Goal: Task Accomplishment & Management: Manage account settings

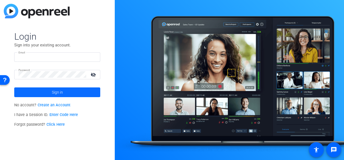
type input "sclausen@associaonline.com"
click at [57, 92] on span "Sign in" at bounding box center [57, 91] width 11 height 13
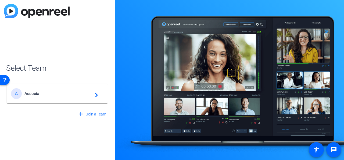
click at [57, 92] on span "Associa" at bounding box center [57, 93] width 67 height 5
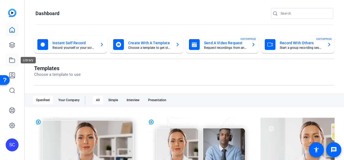
click at [13, 61] on icon at bounding box center [12, 60] width 6 height 6
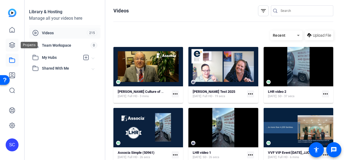
click at [11, 44] on icon at bounding box center [12, 45] width 6 height 6
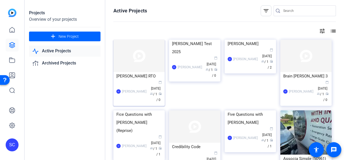
click at [144, 65] on img at bounding box center [139, 56] width 51 height 32
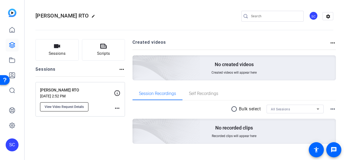
click at [81, 106] on span "View Video Request Details" at bounding box center [64, 106] width 39 height 4
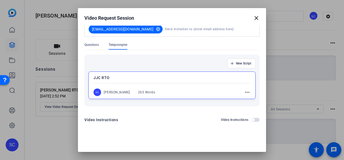
scroll to position [47, 0]
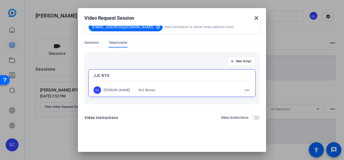
click at [255, 19] on mat-icon "close" at bounding box center [256, 18] width 6 height 6
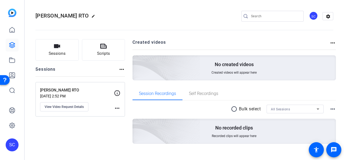
click at [204, 47] on h2 "Created videos" at bounding box center [231, 44] width 197 height 10
click at [211, 95] on span "Self Recordings" at bounding box center [203, 93] width 29 height 4
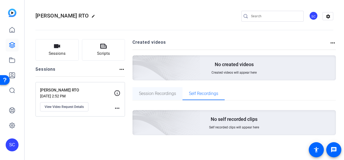
click at [157, 93] on span "Session Recordings" at bounding box center [157, 93] width 37 height 4
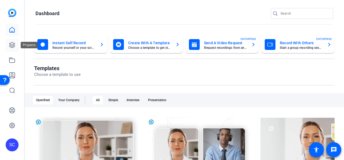
click at [11, 47] on icon at bounding box center [11, 44] width 5 height 5
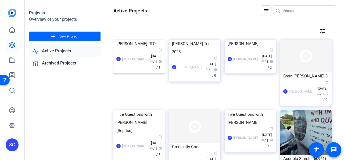
click at [151, 40] on img at bounding box center [139, 40] width 51 height 0
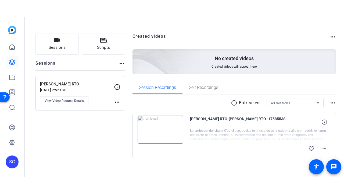
scroll to position [28, 0]
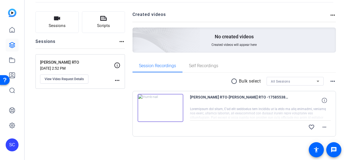
click at [172, 109] on img at bounding box center [161, 108] width 46 height 28
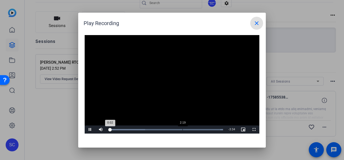
click at [182, 127] on div "Loaded : 100.00% 2:19 0:02" at bounding box center [166, 129] width 120 height 8
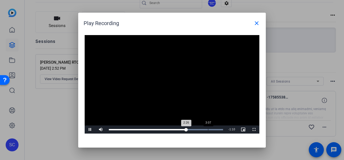
click at [208, 130] on div "Loaded : 100.00% 3:07 2:26" at bounding box center [166, 129] width 120 height 8
click at [159, 128] on div "Loaded : 100.00% 1:35 3:10" at bounding box center [166, 129] width 120 height 8
click at [165, 129] on div "Loaded : 100.00% 1:45 1:45" at bounding box center [166, 129] width 114 height 1
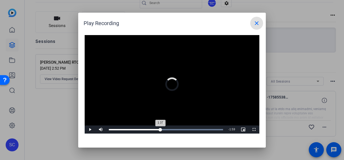
click at [160, 129] on div "1:37" at bounding box center [135, 129] width 52 height 1
click at [255, 129] on span "Video Player" at bounding box center [254, 129] width 11 height 0
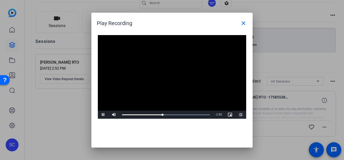
scroll to position [0, 0]
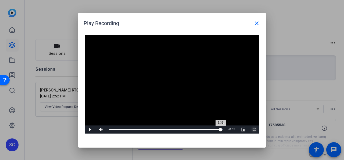
click at [221, 128] on div "Loaded : 100.00% 3:31 3:31" at bounding box center [166, 129] width 120 height 8
click at [207, 128] on div "Loaded : 100.00% 3:06 3:32" at bounding box center [166, 129] width 120 height 8
click at [91, 129] on span "Video Player" at bounding box center [90, 129] width 11 height 0
click at [256, 22] on mat-icon "close" at bounding box center [257, 23] width 6 height 6
